Goal: Download file/media

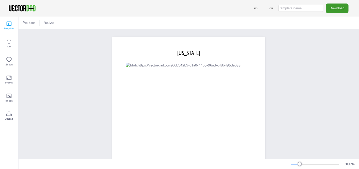
click at [10, 25] on icon at bounding box center [9, 24] width 5 height 4
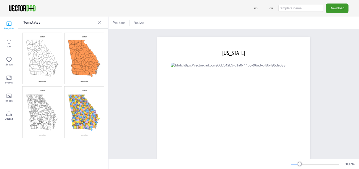
click at [100, 23] on icon at bounding box center [99, 22] width 5 height 5
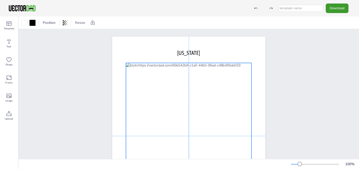
click at [178, 90] on div at bounding box center [189, 135] width 126 height 145
click at [178, 91] on div at bounding box center [189, 135] width 126 height 145
click at [195, 53] on icon at bounding box center [197, 53] width 4 height 1
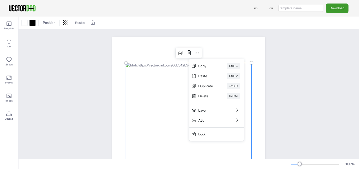
click at [294, 81] on div "[DOMAIN_NAME] [US_STATE] Copy Ctrl+C Paste Ctrl+V Duplicate Ctrl+D Delete Delet…" at bounding box center [189, 135] width 341 height 213
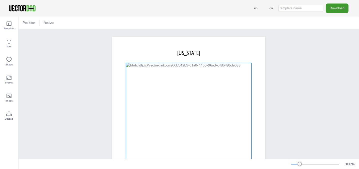
click at [188, 125] on div at bounding box center [189, 135] width 126 height 145
click at [34, 23] on div at bounding box center [33, 23] width 6 height 6
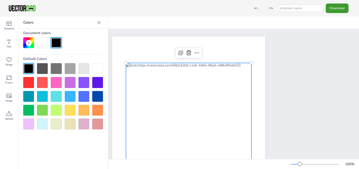
click at [31, 84] on div at bounding box center [28, 82] width 11 height 11
click at [29, 69] on div at bounding box center [28, 68] width 11 height 11
click at [43, 42] on div at bounding box center [42, 42] width 11 height 11
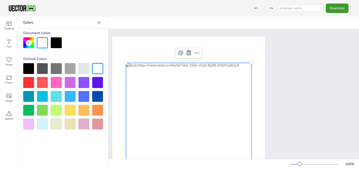
click at [52, 42] on div at bounding box center [56, 42] width 11 height 11
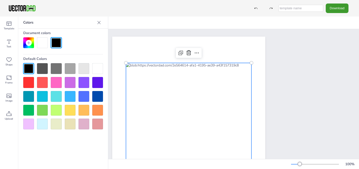
click at [99, 23] on icon at bounding box center [99, 22] width 3 height 3
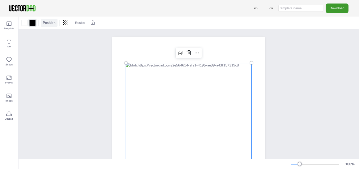
click at [51, 24] on span "Position" at bounding box center [49, 22] width 15 height 5
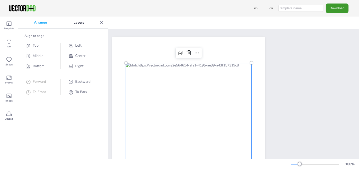
click at [103, 24] on icon at bounding box center [101, 22] width 3 height 3
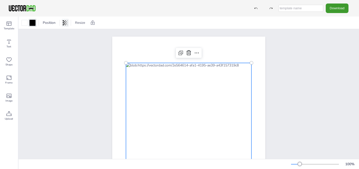
click at [66, 23] on icon at bounding box center [65, 22] width 5 height 5
click at [91, 42] on div "[DOMAIN_NAME] [US_STATE]" at bounding box center [189, 135] width 196 height 213
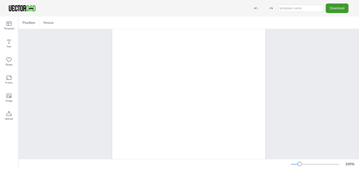
scroll to position [87, 0]
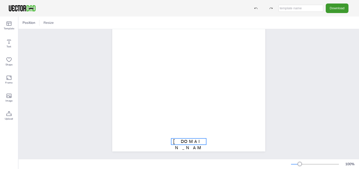
click at [185, 138] on span "[DOMAIN_NAME]" at bounding box center [188, 147] width 31 height 18
click at [188, 125] on icon at bounding box center [189, 128] width 6 height 6
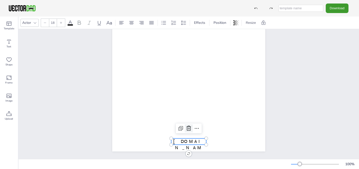
click at [186, 125] on icon at bounding box center [189, 128] width 6 height 6
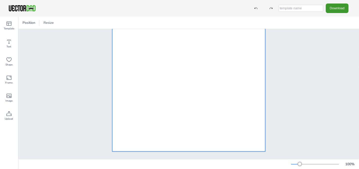
click at [285, 137] on div "[US_STATE]" at bounding box center [189, 52] width 341 height 213
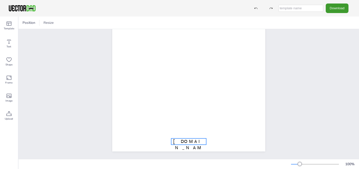
click at [182, 138] on span "[DOMAIN_NAME]" at bounding box center [188, 147] width 31 height 18
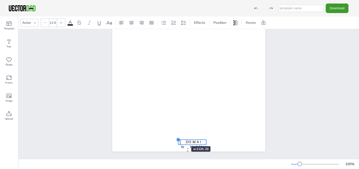
type input "14.4"
drag, startPoint x: 169, startPoint y: 134, endPoint x: 184, endPoint y: 139, distance: 15.7
click at [184, 139] on div "[DOMAIN_NAME] [US_STATE]" at bounding box center [188, 52] width 153 height 198
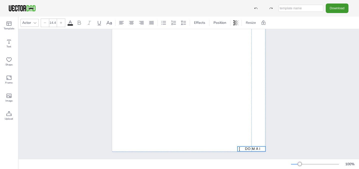
drag, startPoint x: 187, startPoint y: 138, endPoint x: 245, endPoint y: 145, distance: 58.7
click at [245, 146] on span "[DOMAIN_NAME]" at bounding box center [251, 153] width 25 height 15
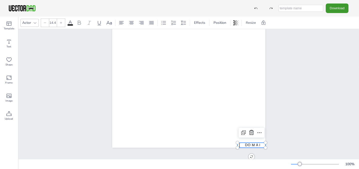
click at [293, 123] on div "[DOMAIN_NAME] [US_STATE]" at bounding box center [189, 48] width 341 height 213
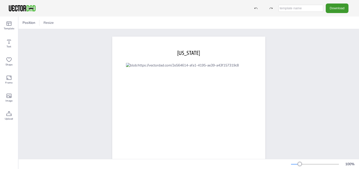
scroll to position [50, 0]
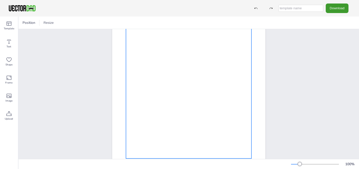
click at [210, 116] on div at bounding box center [189, 85] width 126 height 145
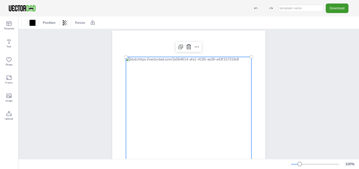
scroll to position [0, 0]
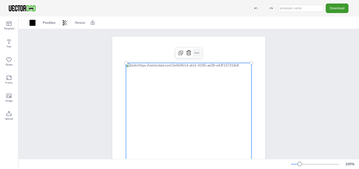
click at [195, 53] on icon at bounding box center [197, 53] width 4 height 1
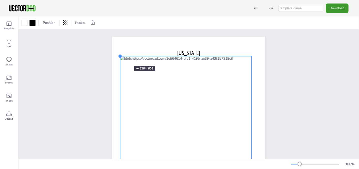
drag, startPoint x: 125, startPoint y: 63, endPoint x: 119, endPoint y: 57, distance: 8.6
click at [119, 57] on div at bounding box center [120, 56] width 4 height 4
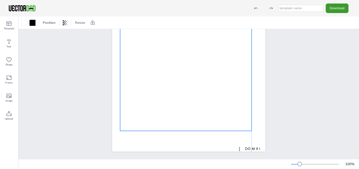
drag, startPoint x: 187, startPoint y: 79, endPoint x: 187, endPoint y: 85, distance: 5.8
click at [187, 85] on div at bounding box center [186, 54] width 132 height 152
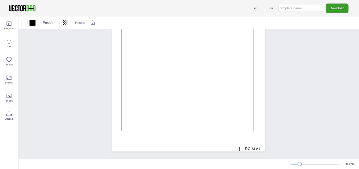
click at [191, 97] on div at bounding box center [188, 54] width 132 height 152
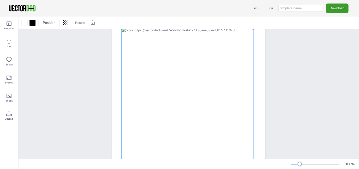
scroll to position [12, 0]
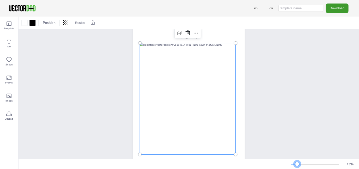
drag, startPoint x: 300, startPoint y: 163, endPoint x: 297, endPoint y: 163, distance: 3.0
click at [297, 163] on div at bounding box center [297, 164] width 4 height 4
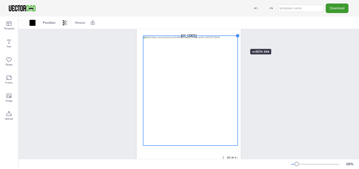
drag, startPoint x: 230, startPoint y: 41, endPoint x: 235, endPoint y: 40, distance: 5.5
click at [236, 40] on div "[DOMAIN_NAME] [US_STATE]" at bounding box center [189, 92] width 104 height 135
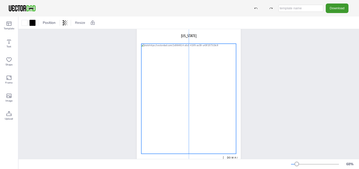
drag, startPoint x: 189, startPoint y: 73, endPoint x: 187, endPoint y: 80, distance: 7.5
click at [187, 80] on div at bounding box center [188, 99] width 95 height 110
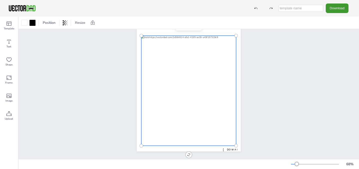
scroll to position [0, 0]
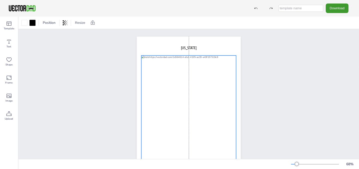
click at [193, 112] on div at bounding box center [188, 110] width 95 height 110
click at [193, 108] on div at bounding box center [188, 110] width 95 height 110
click at [181, 114] on div at bounding box center [188, 108] width 95 height 110
click at [278, 100] on div "[DOMAIN_NAME] [US_STATE]" at bounding box center [189, 104] width 341 height 150
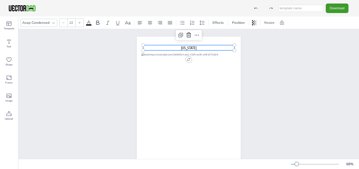
click at [183, 47] on span "[US_STATE]" at bounding box center [189, 47] width 16 height 5
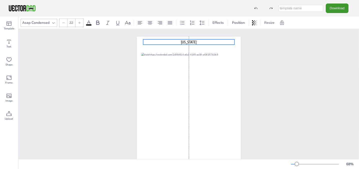
drag, startPoint x: 185, startPoint y: 45, endPoint x: 186, endPoint y: 39, distance: 5.8
click at [186, 39] on p "[US_STATE]" at bounding box center [188, 41] width 91 height 5
click at [277, 69] on div "[DOMAIN_NAME] [US_STATE]" at bounding box center [189, 104] width 341 height 150
click at [187, 42] on span "[US_STATE]" at bounding box center [189, 42] width 16 height 5
click at [185, 41] on span "[US_STATE]" at bounding box center [189, 42] width 16 height 5
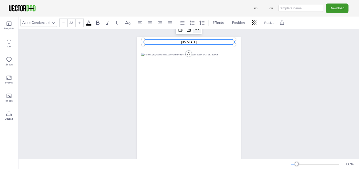
click at [195, 29] on icon at bounding box center [197, 29] width 4 height 1
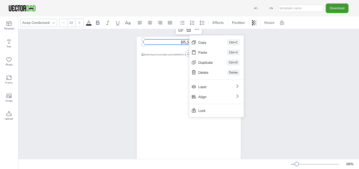
click at [297, 66] on div "[DOMAIN_NAME] [US_STATE] Copy Ctrl+C Paste Ctrl+V Duplicate Ctrl+D Delete Delet…" at bounding box center [189, 104] width 341 height 150
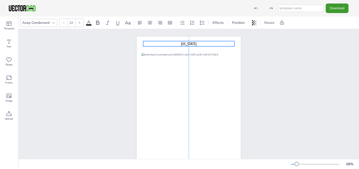
click at [186, 42] on span "[US_STATE]" at bounding box center [189, 43] width 16 height 5
click at [279, 70] on div "[DOMAIN_NAME] [US_STATE]" at bounding box center [189, 104] width 341 height 150
click at [185, 45] on span "[US_STATE]" at bounding box center [189, 43] width 16 height 5
click at [188, 43] on span "[US_STATE]" at bounding box center [189, 43] width 16 height 5
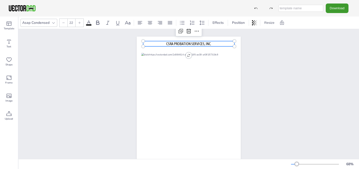
click at [288, 59] on div "[DOMAIN_NAME] CSRA PROBATION SERVICES, INC. CSRA PROBATION SERVICES, INC." at bounding box center [189, 104] width 341 height 150
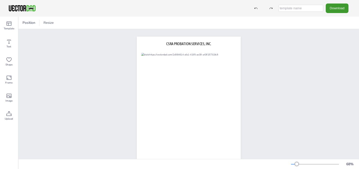
click at [300, 11] on input "text" at bounding box center [301, 8] width 45 height 7
type input "MAP"
click at [339, 10] on button "Download" at bounding box center [337, 8] width 23 height 9
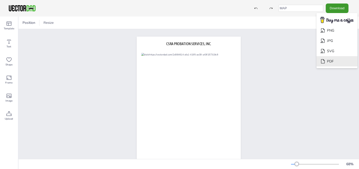
click at [330, 62] on li "PDF" at bounding box center [337, 61] width 41 height 10
